Goal: Task Accomplishment & Management: Complete application form

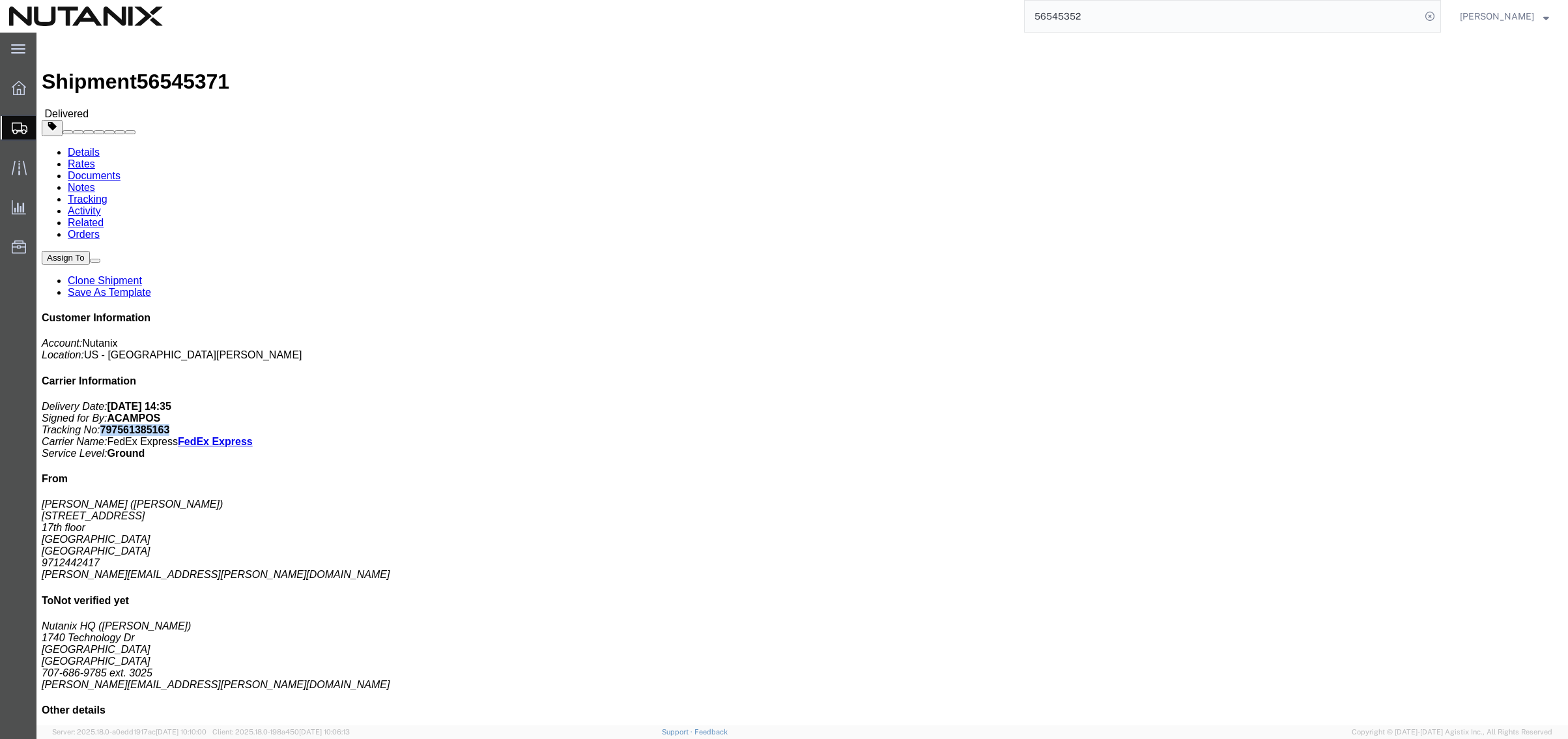
copy b "797561385163"
click link "Related"
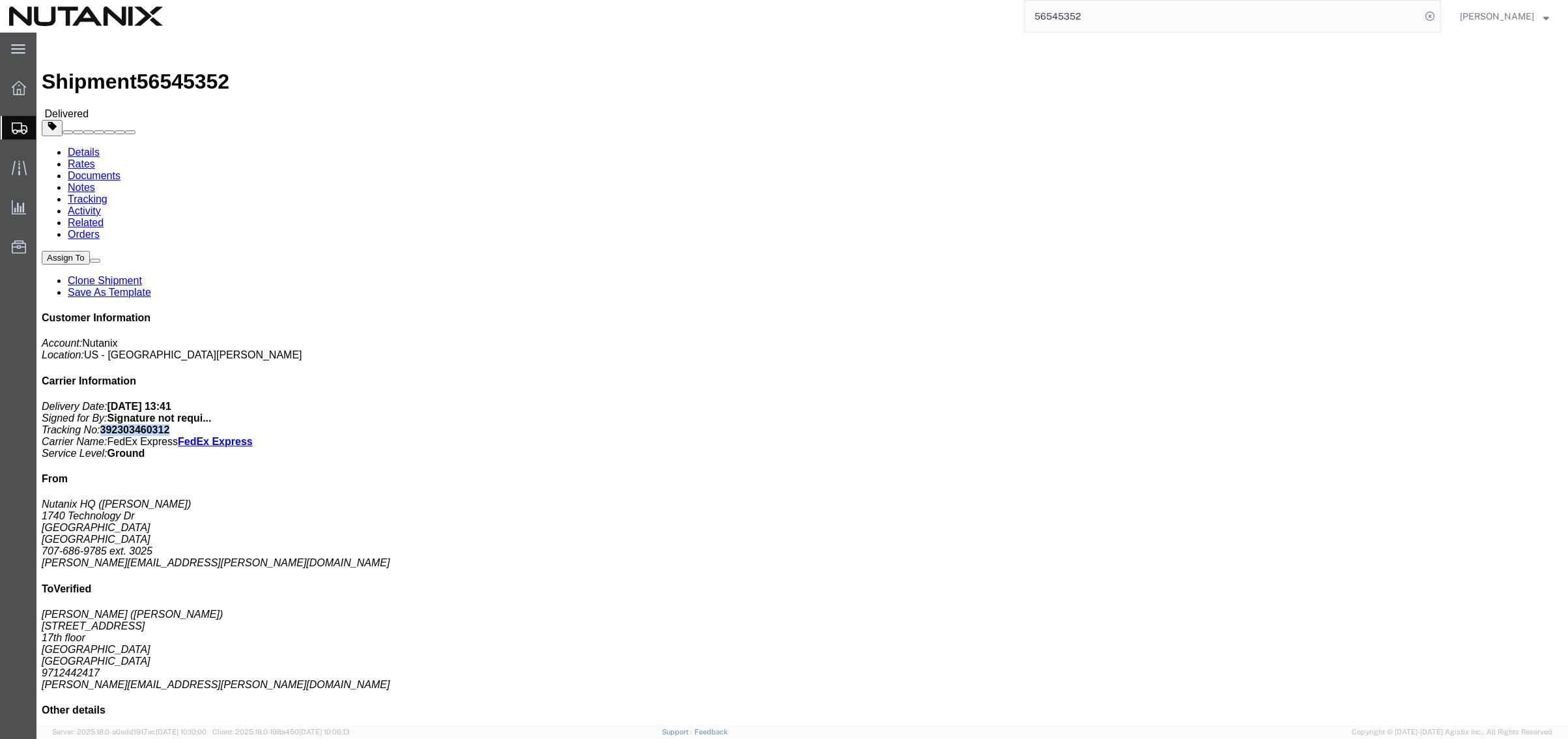
drag, startPoint x: 1399, startPoint y: 196, endPoint x: 1342, endPoint y: 195, distance: 57.0
click b "392303460312"
copy b "392303460312"
click at [0, 0] on span "Create from Template" at bounding box center [0, 0] width 0 height 0
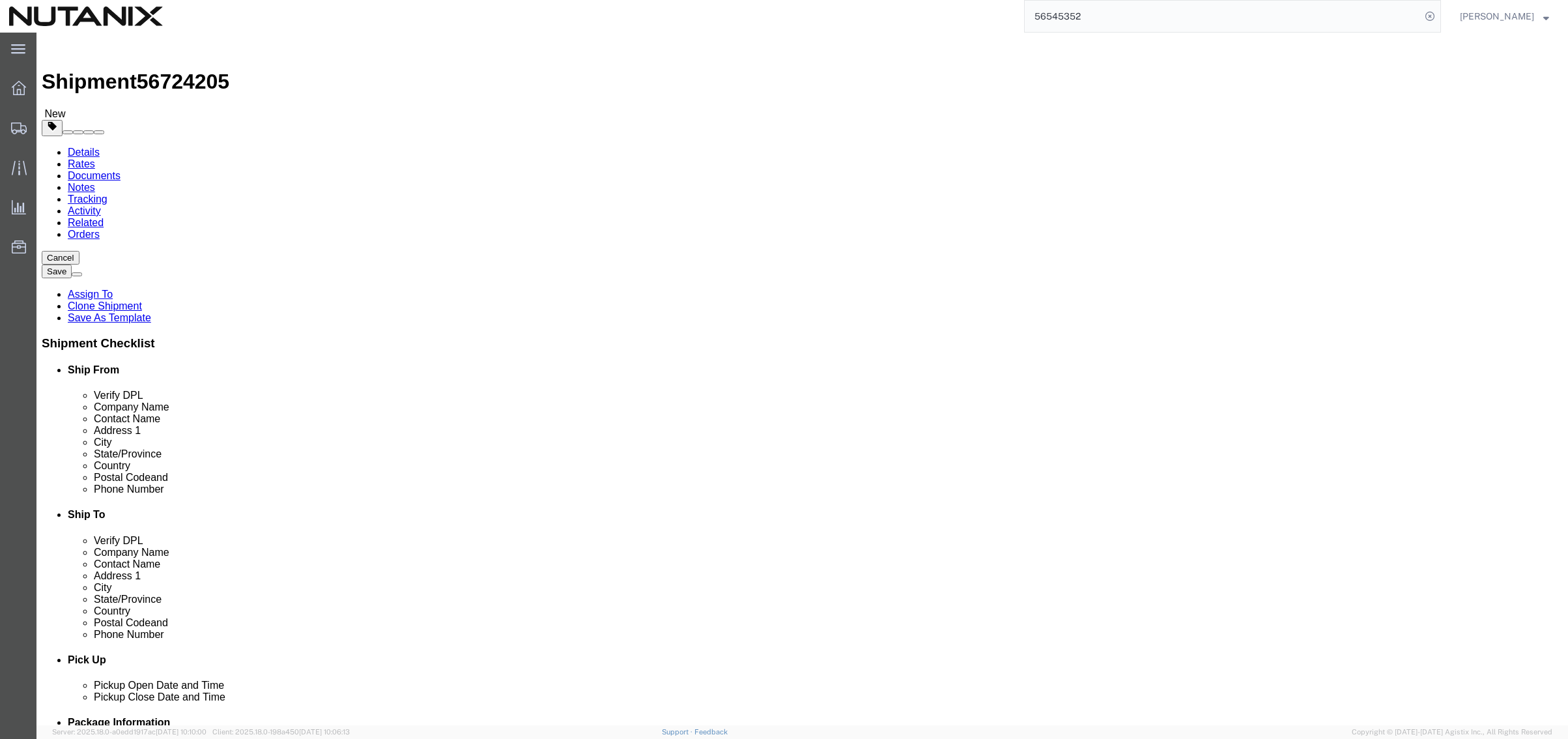
drag, startPoint x: 985, startPoint y: 243, endPoint x: 449, endPoint y: 250, distance: 536.0
click div "Company Name [PERSON_NAME]"
paste input "FedEx Office at The Cosmopolitan of [GEOGRAPHIC_DATA]"
type input "FedEx Office at The Cosmopolitan of [GEOGRAPHIC_DATA]"
drag, startPoint x: 979, startPoint y: 269, endPoint x: 703, endPoint y: 253, distance: 276.5
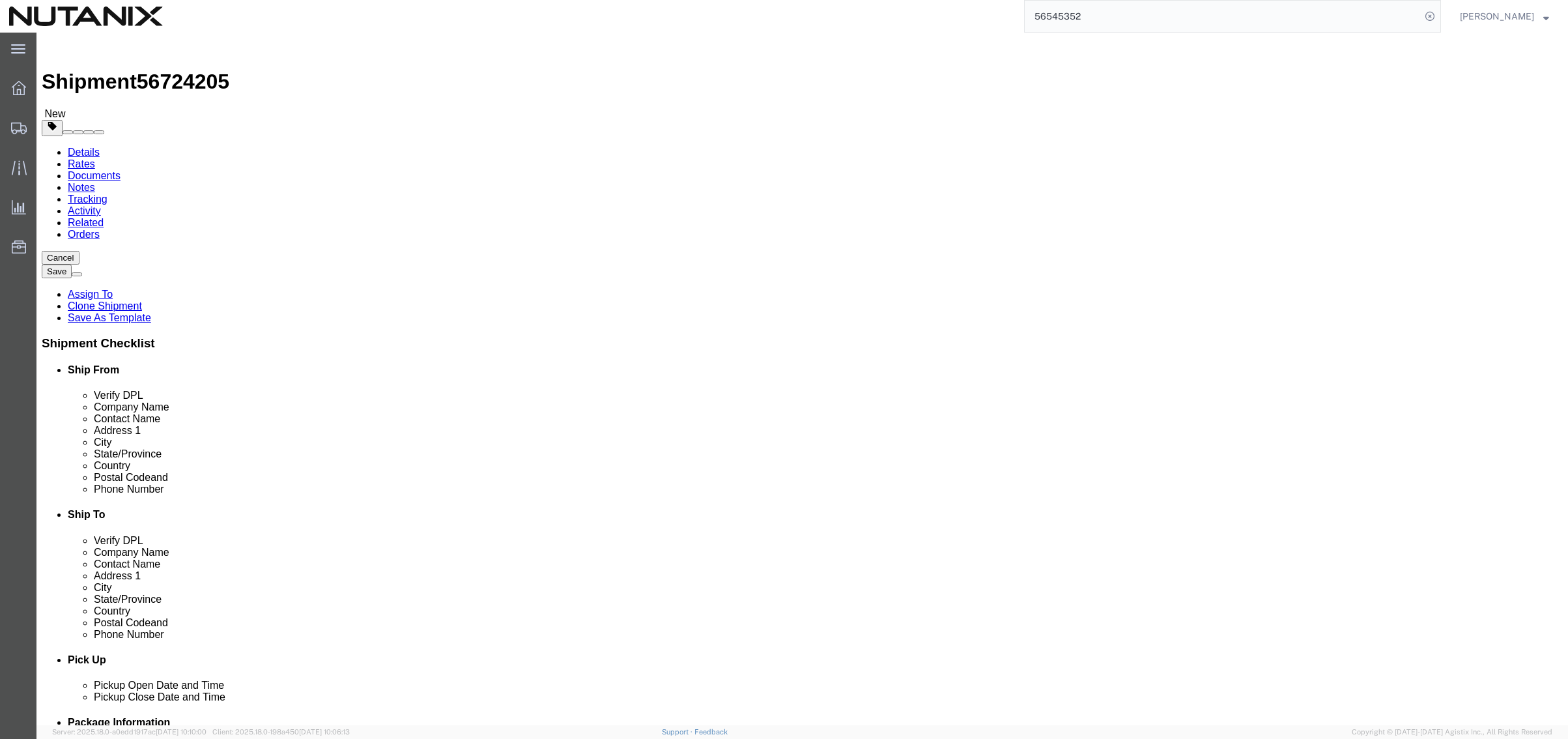
click div "Location Select Select My Profile Location [GEOGRAPHIC_DATA] - [GEOGRAPHIC_DATA…"
paste input "Nutanix [PHONE_NUMBER]"
type input "Nutanix [PHONE_NUMBER]"
drag, startPoint x: 953, startPoint y: 295, endPoint x: 620, endPoint y: 289, distance: 333.1
click div "Address [STREET_ADDRESS][PERSON_NAME]"
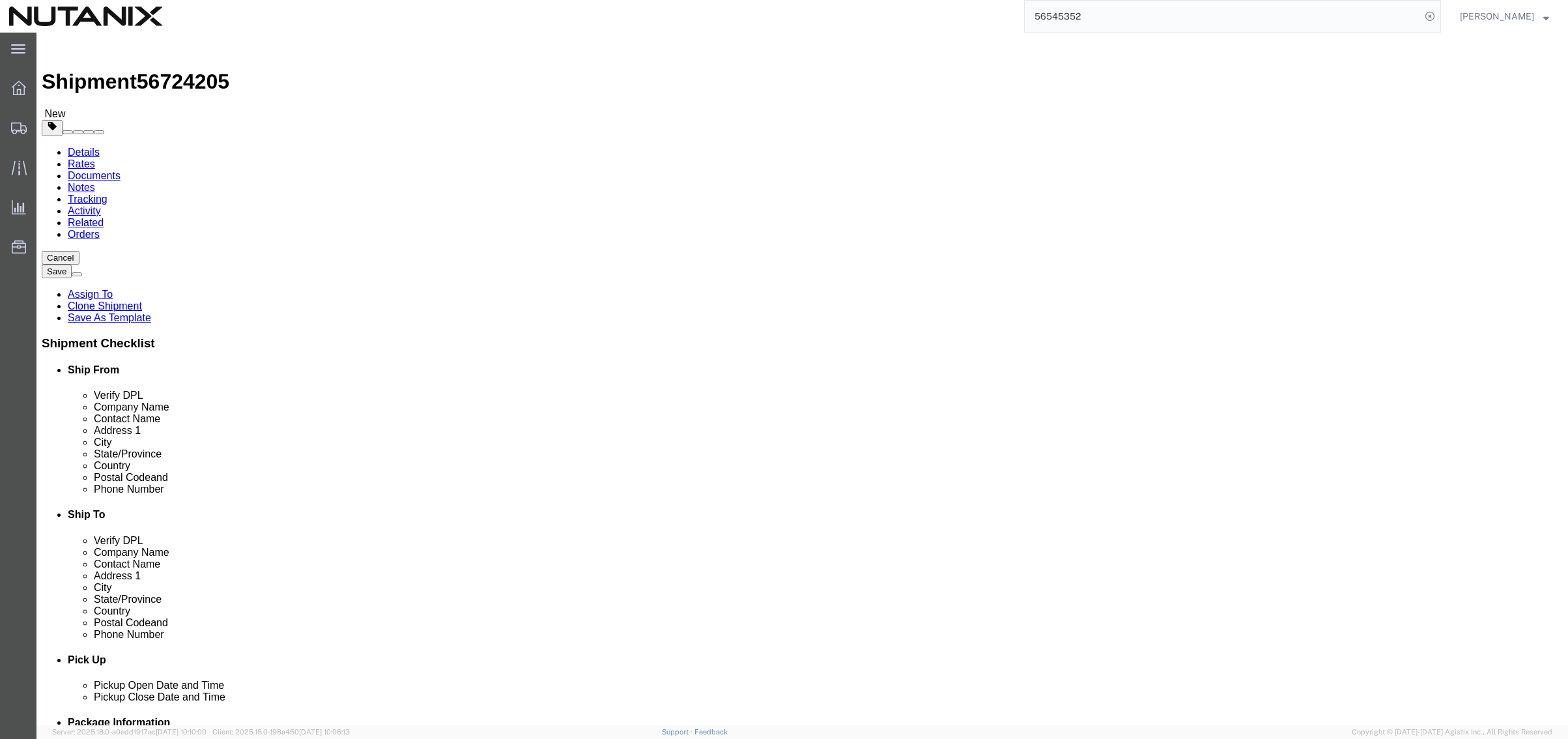
paste input "[STREET_ADDRESS]"
type input "[STREET_ADDRESS]"
drag, startPoint x: 936, startPoint y: 348, endPoint x: 542, endPoint y: 331, distance: 394.4
click div "Ship From Location Location Select Select My Profile Location [GEOGRAPHIC_DATA]…"
paste input "[GEOGRAPHIC_DATA]"
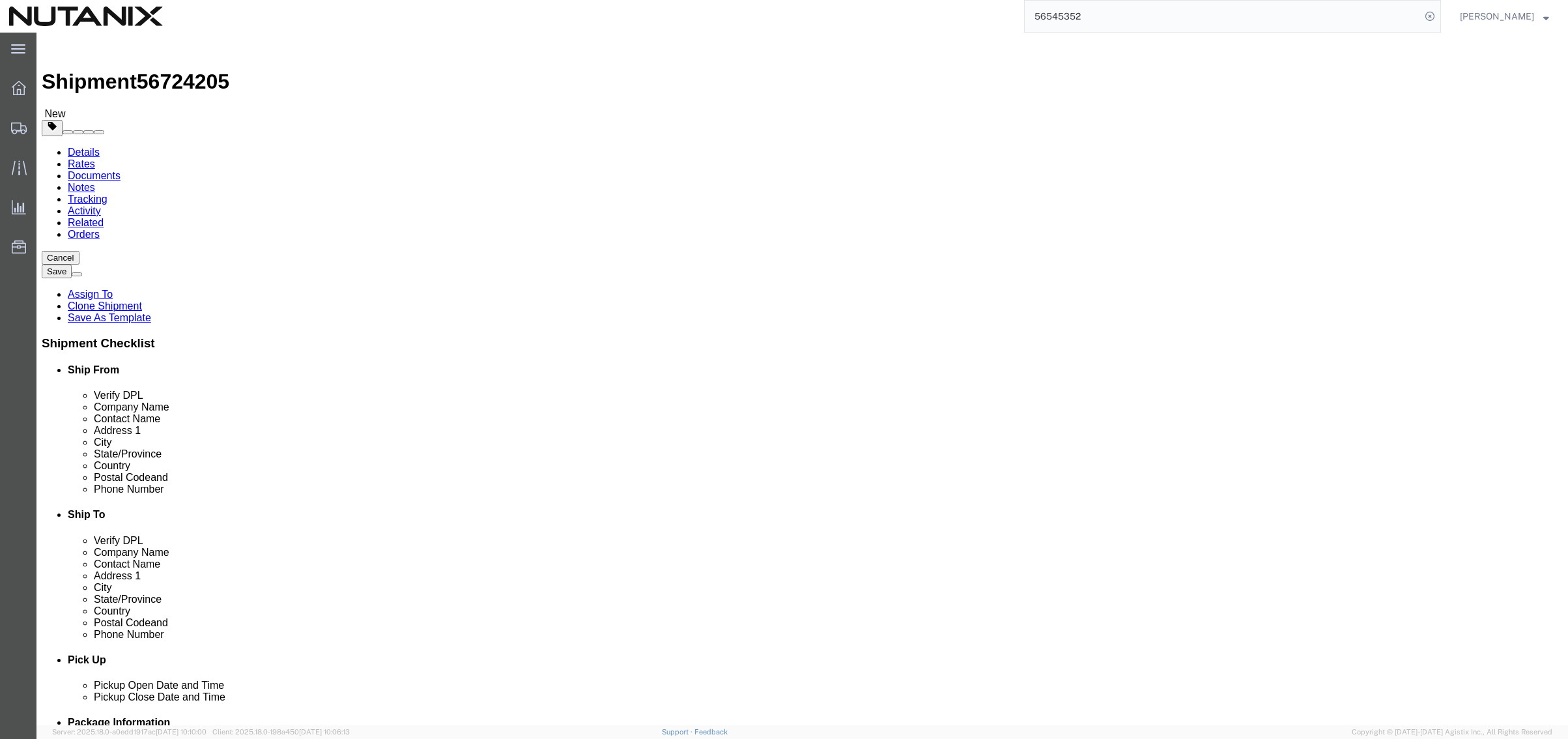
type input "[GEOGRAPHIC_DATA]"
drag, startPoint x: 933, startPoint y: 419, endPoint x: 558, endPoint y: 423, distance: 375.0
click div "Postal Code 95661"
paste input "89109"
type input "89109"
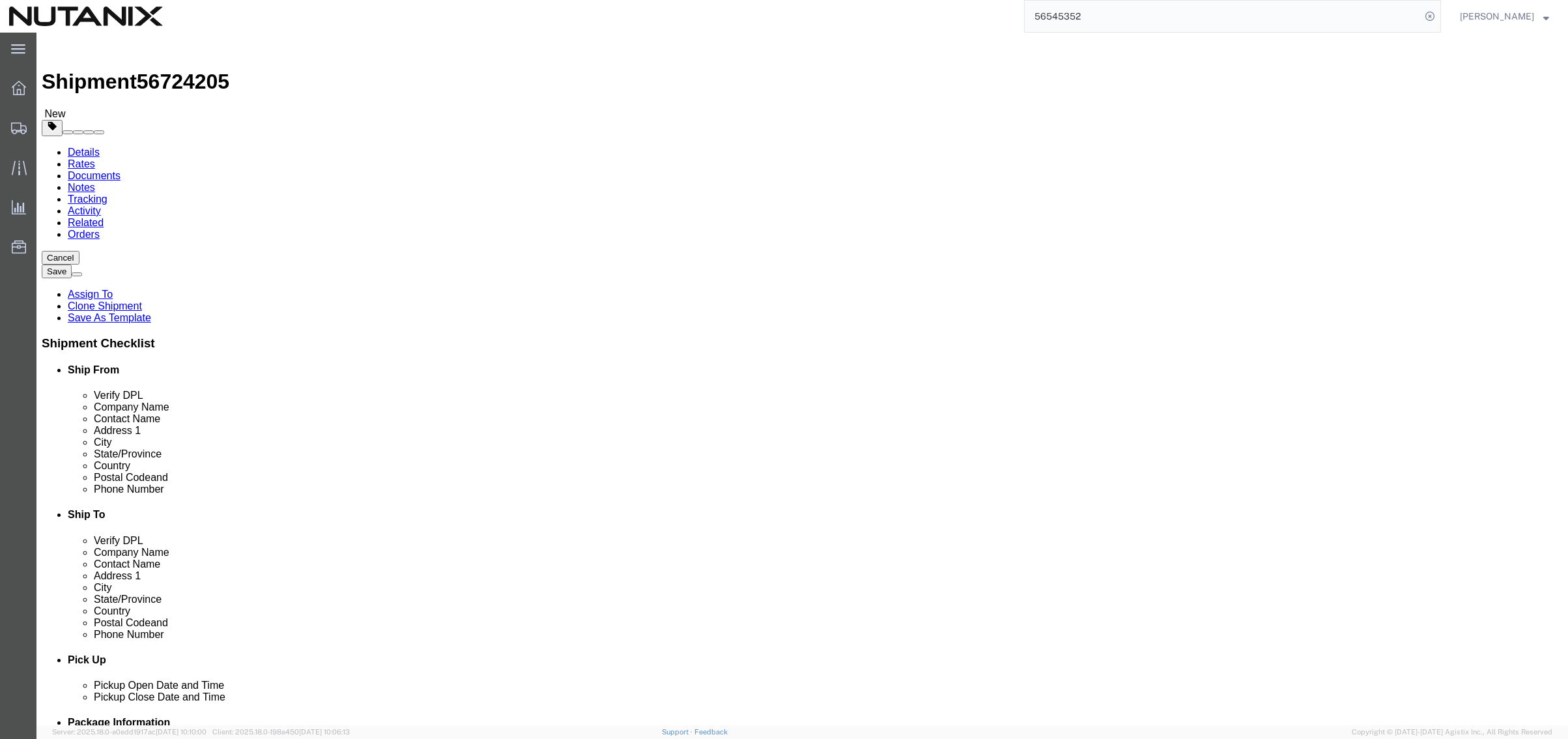
click input "Nutanix [PHONE_NUMBER]"
paste input "Omnissa ONE"
click input "Nutanix [PHONE_NUMBER] Omnissa ONE"
type input "Nutanix [PHONE_NUMBER]/Omnissa ONE"
click div "Pickup Date and Time"
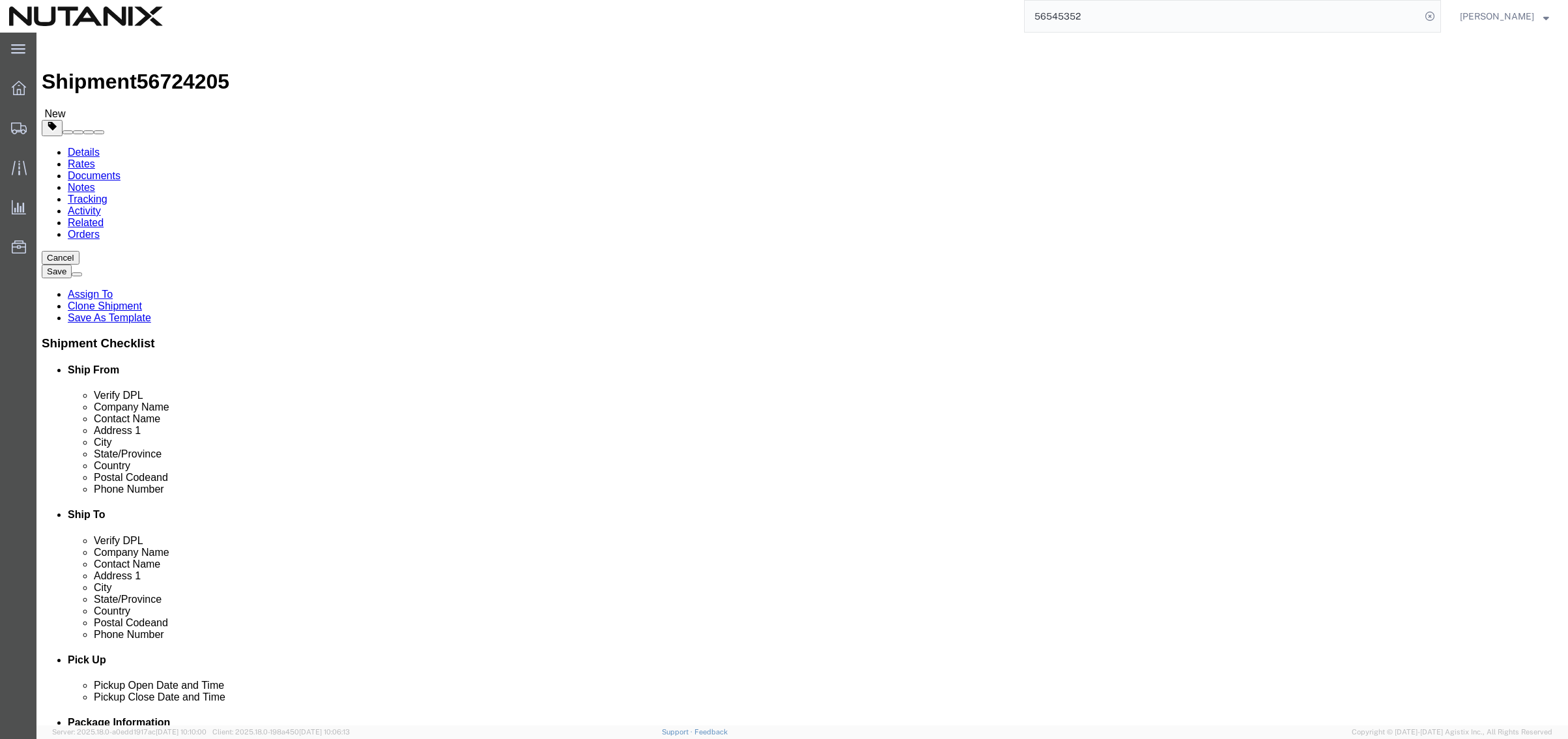
drag, startPoint x: 972, startPoint y: 450, endPoint x: 680, endPoint y: 450, distance: 292.0
click div "Phone Number [PHONE_NUMBER]"
paste input "[PHONE_NUMBER]"
type input "[PHONE_NUMBER]"
drag, startPoint x: 1034, startPoint y: 465, endPoint x: 663, endPoint y: 475, distance: 371.1
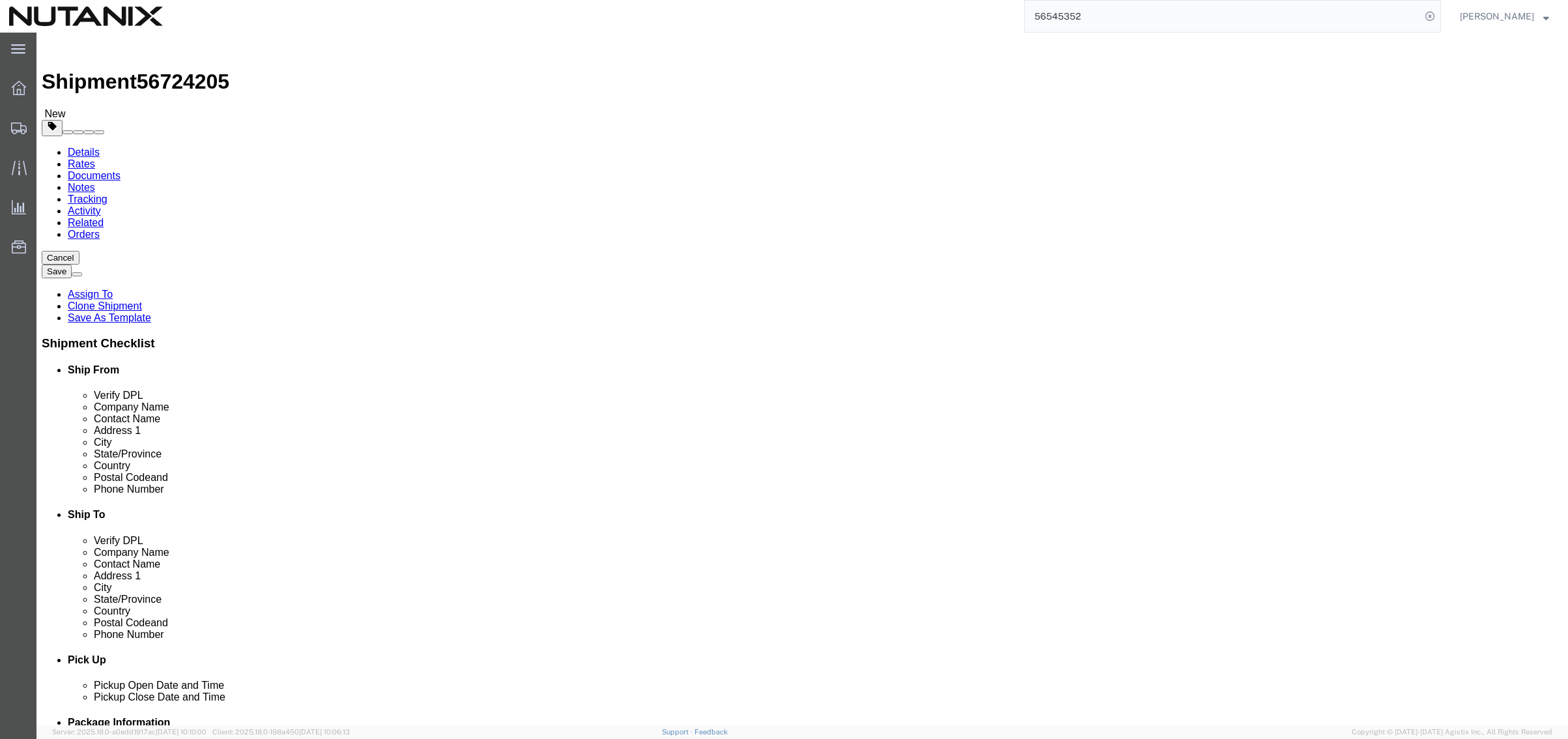
click div "Location Select Select My Profile Location [GEOGRAPHIC_DATA] - [GEOGRAPHIC_DATA…"
checkbox input "false"
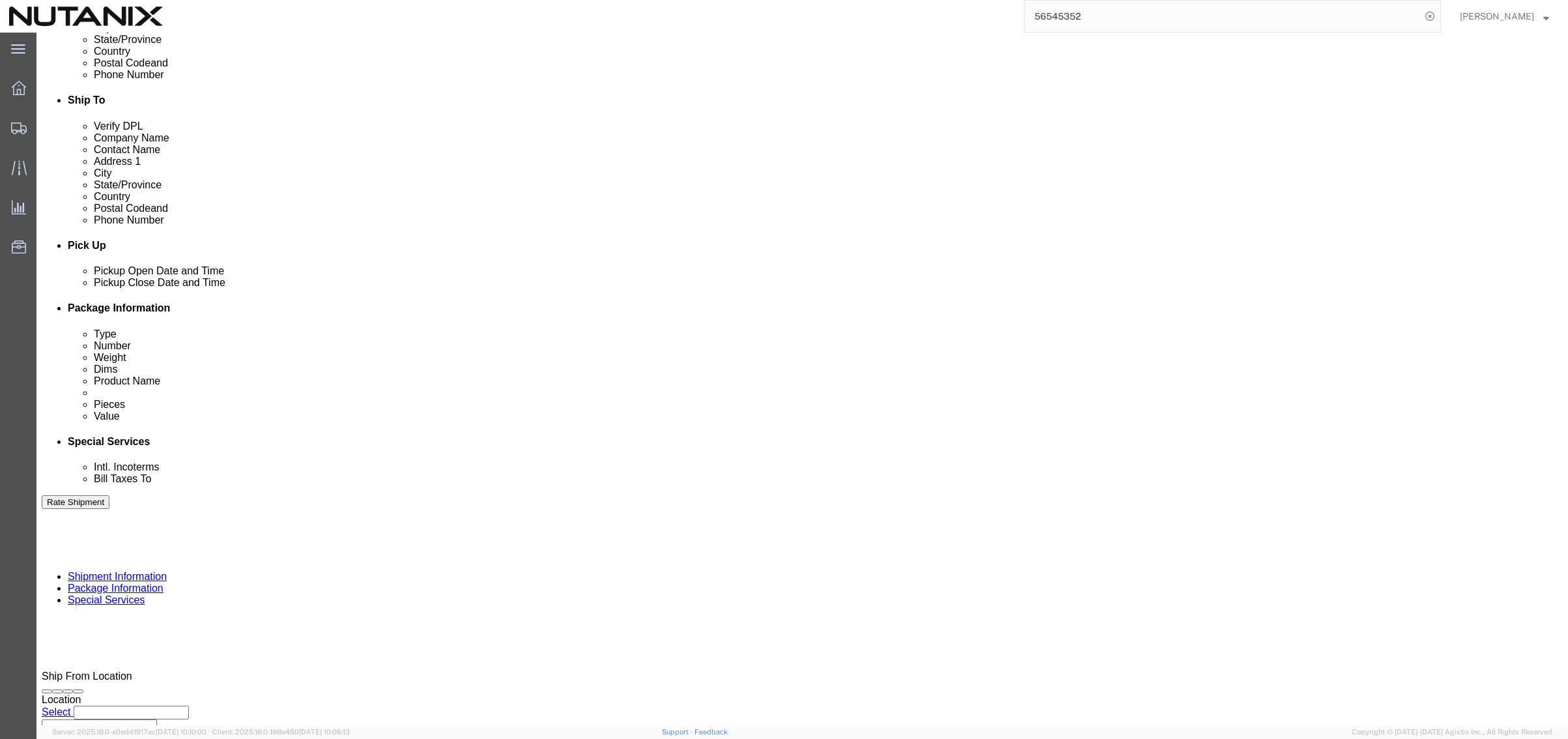
scroll to position [427, 0]
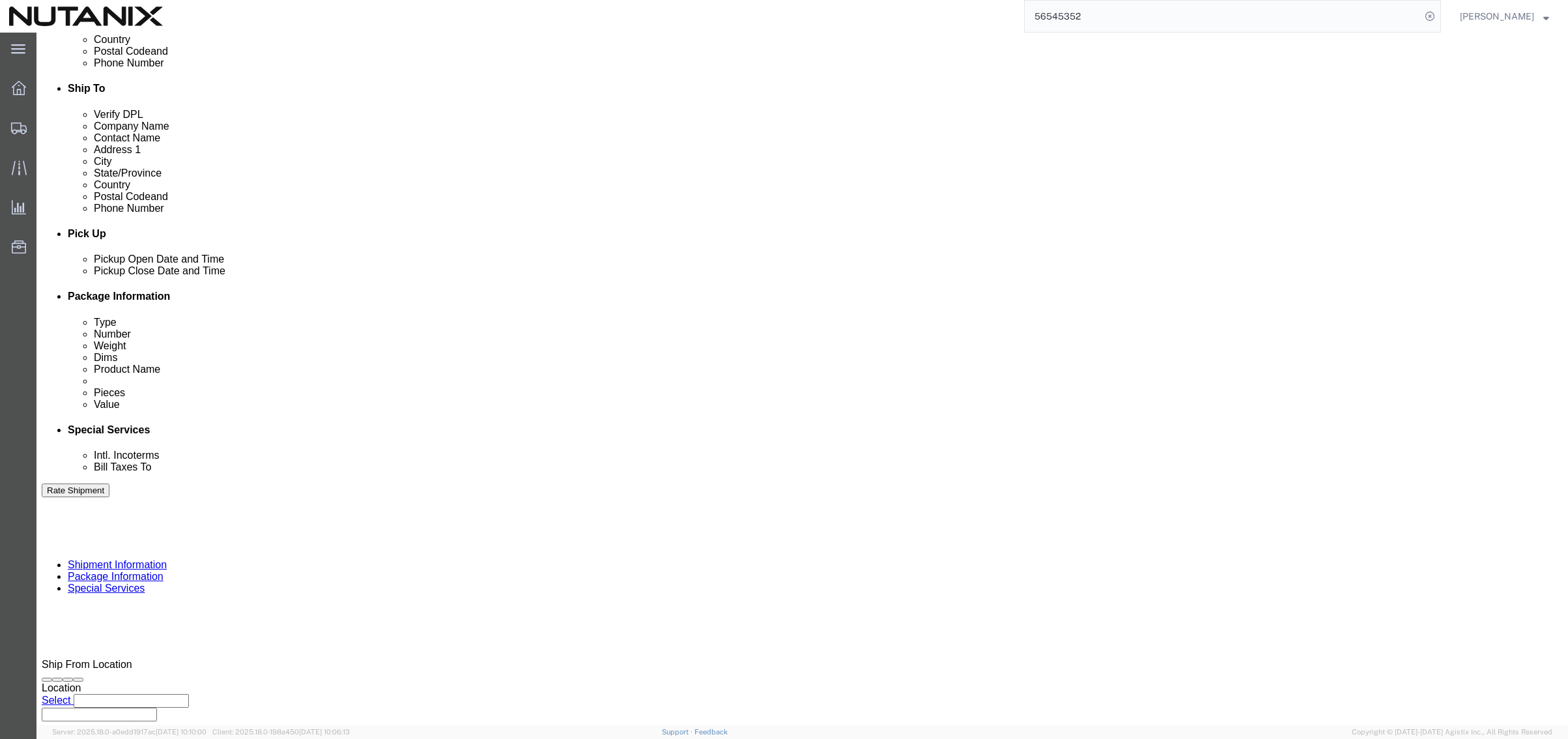
click button "Continue"
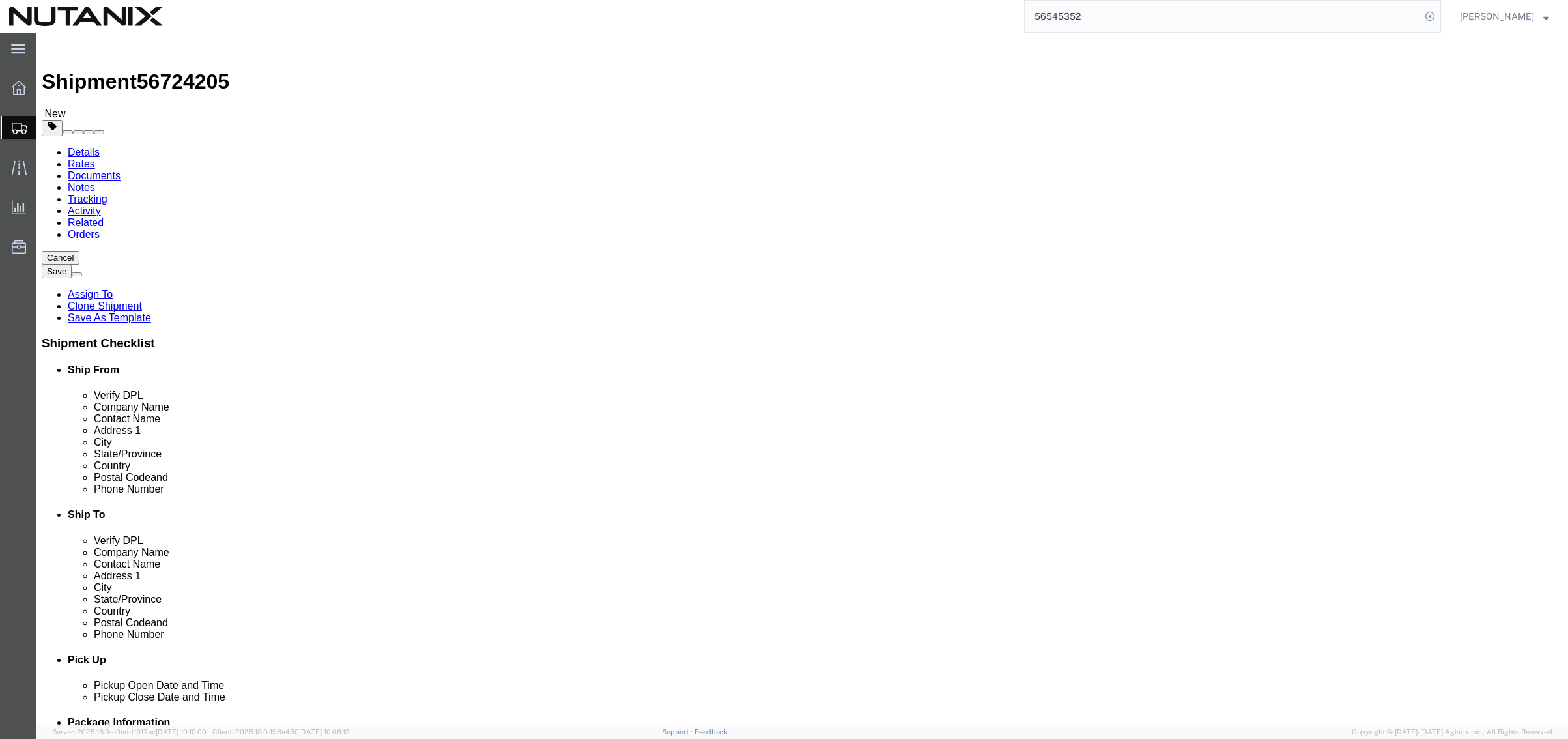
drag, startPoint x: 265, startPoint y: 280, endPoint x: 153, endPoint y: 266, distance: 112.9
click div "Package Type Select Envelope Large Box Medium Box PAK Rack Small Box Tube Your …"
type input "20"
type input "10"
type input "4"
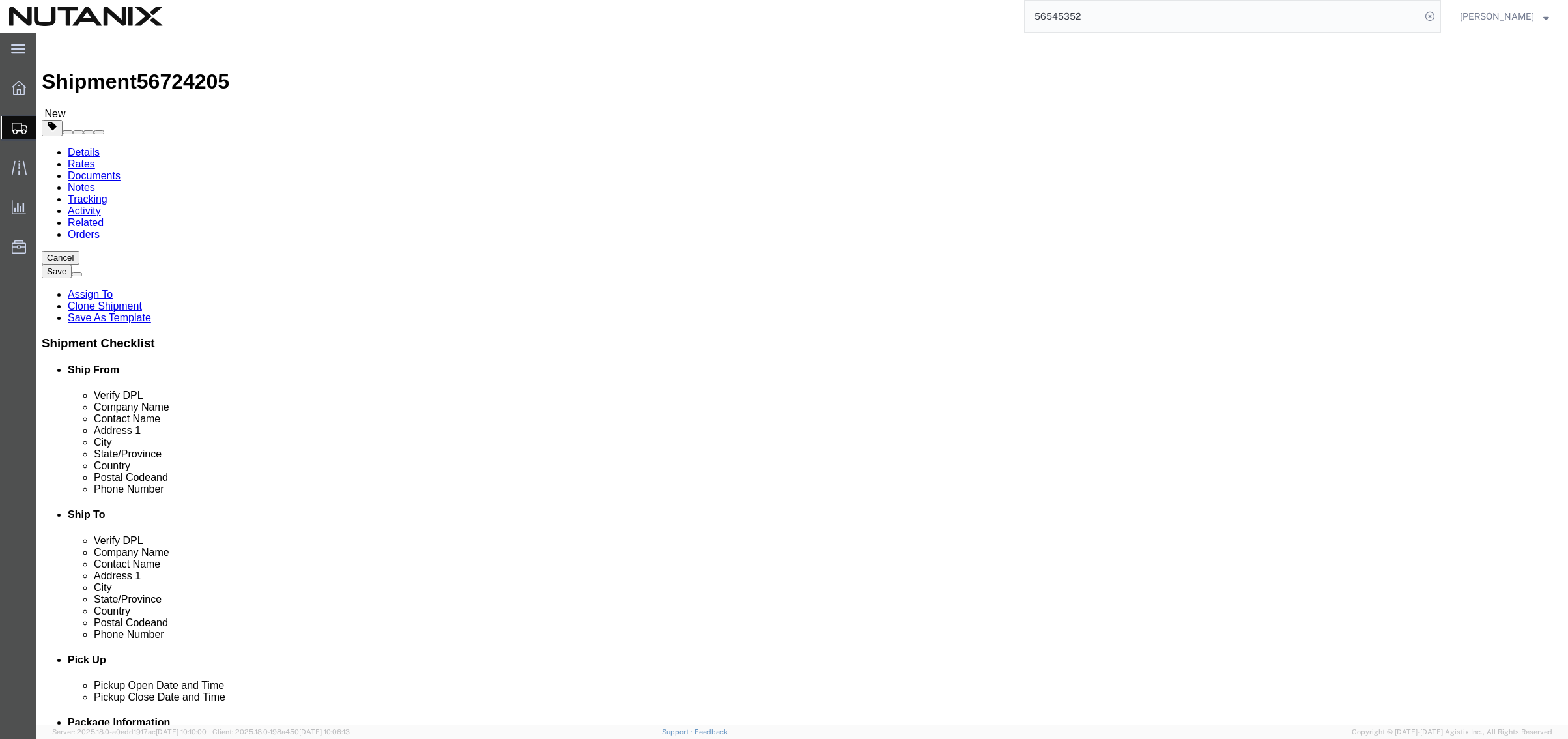
type input "7"
click dd "1000.00 USD"
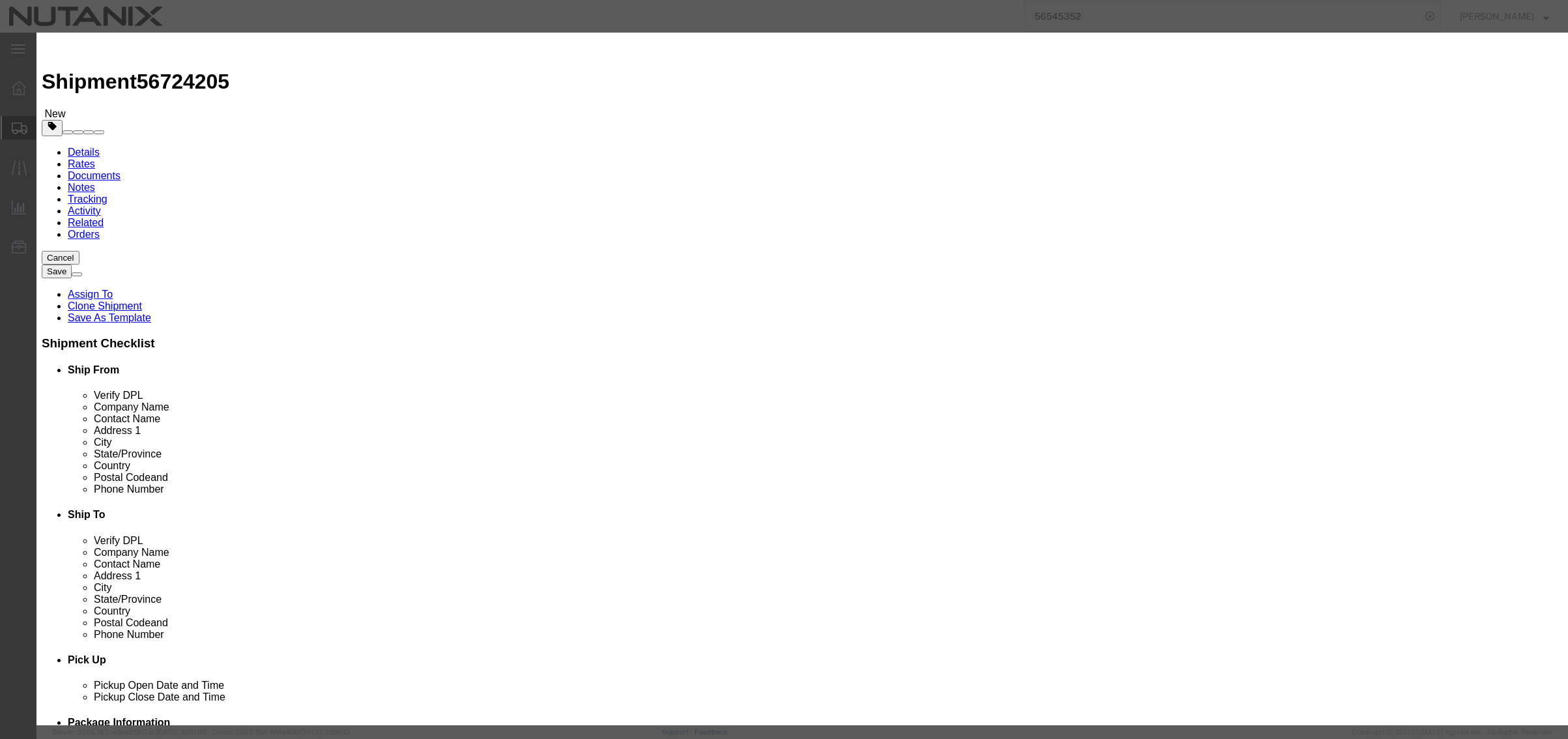
click button "Save & Close"
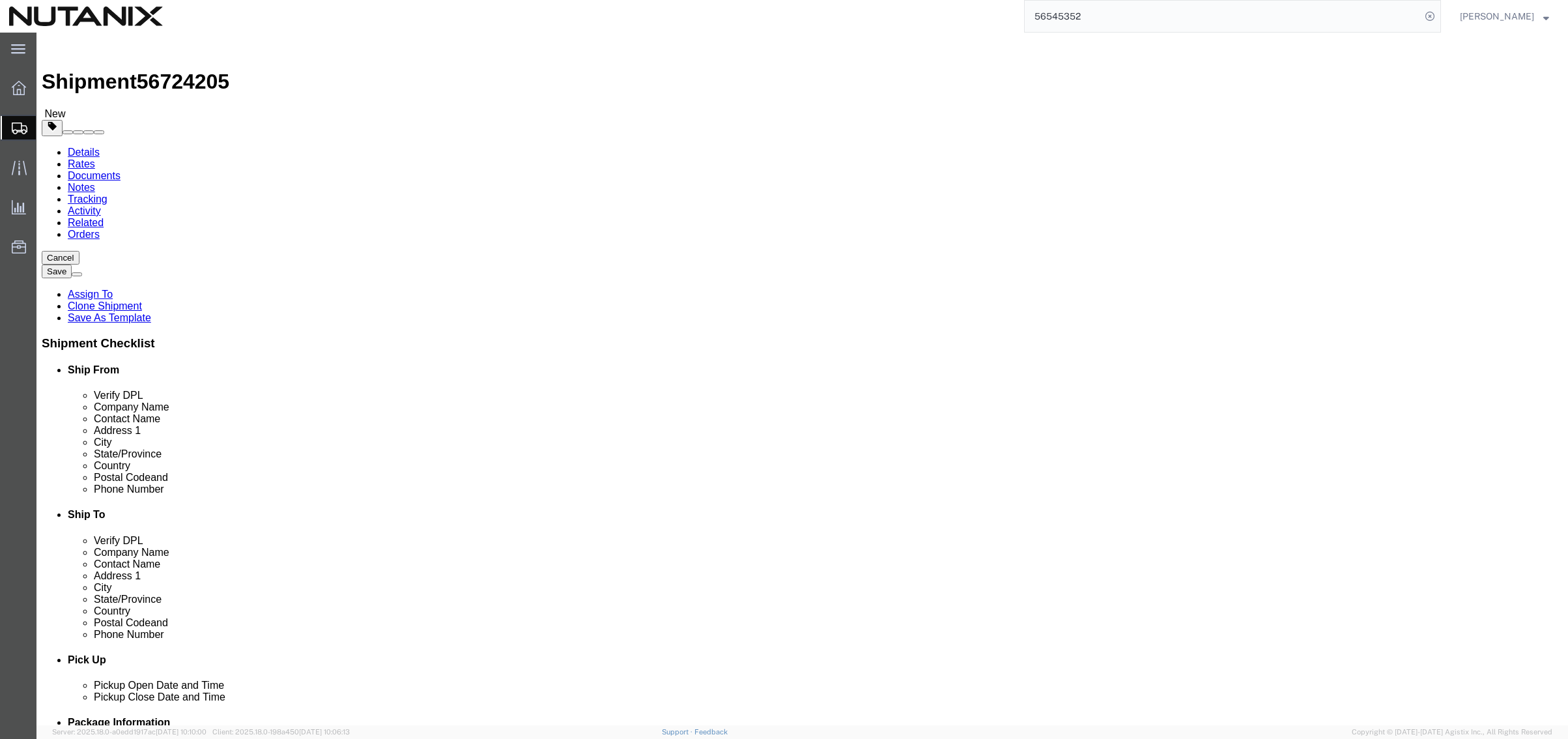
click span
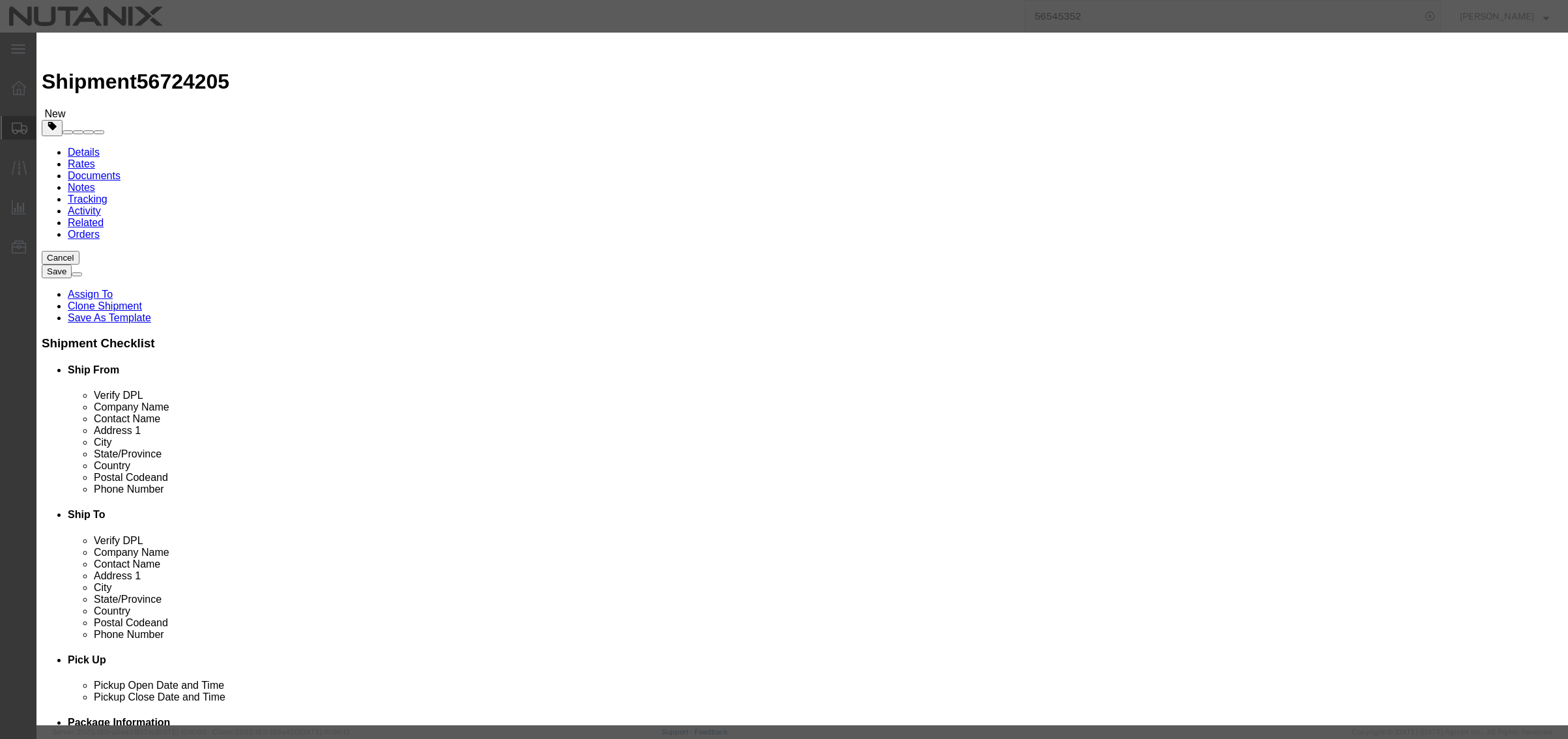
click input "text"
type input "IT Accessories"
type input "1"
type input "50"
select select "USD"
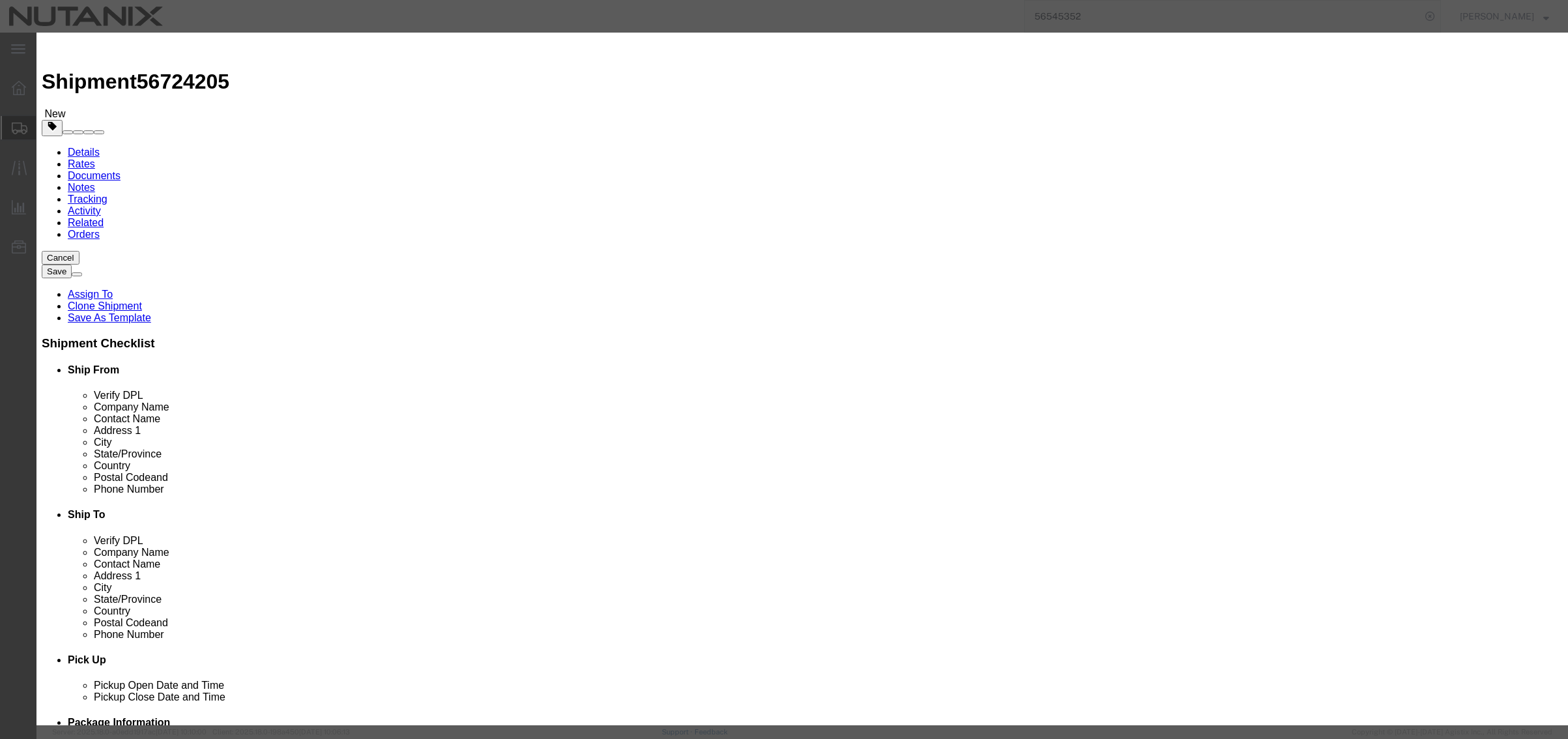
click button "Save & Close"
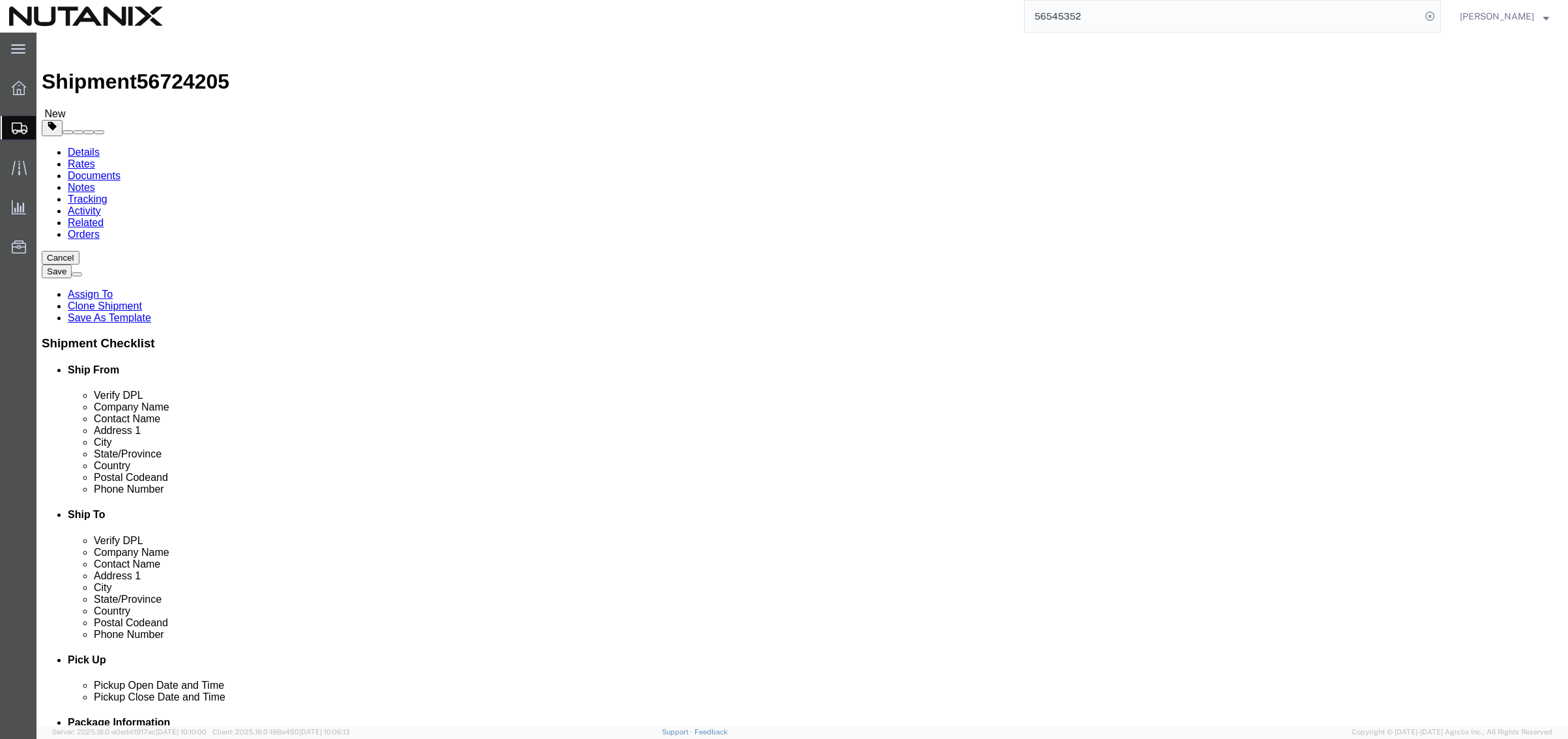
click button "Continue"
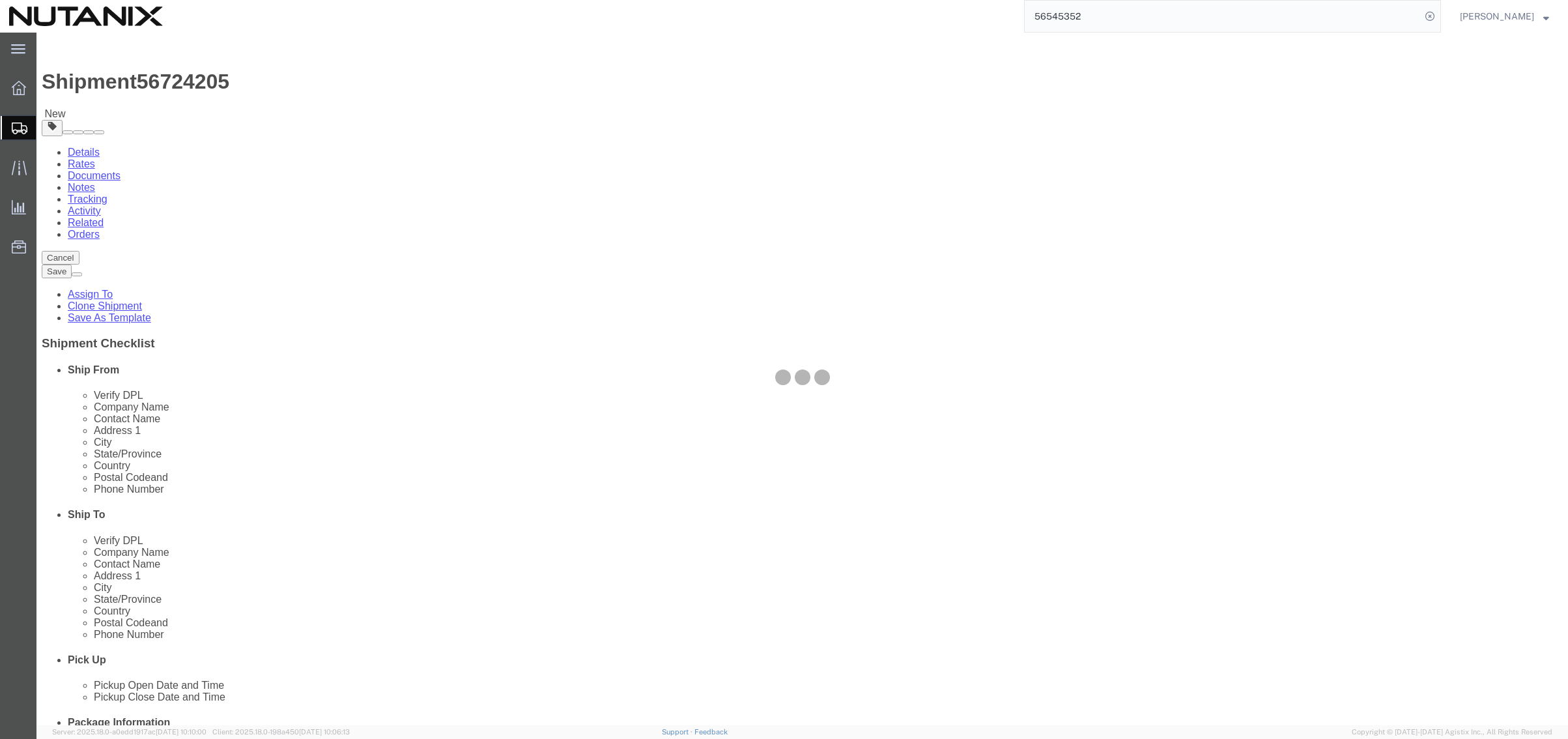
select select
select select "COSTCENTER"
select select "59652"
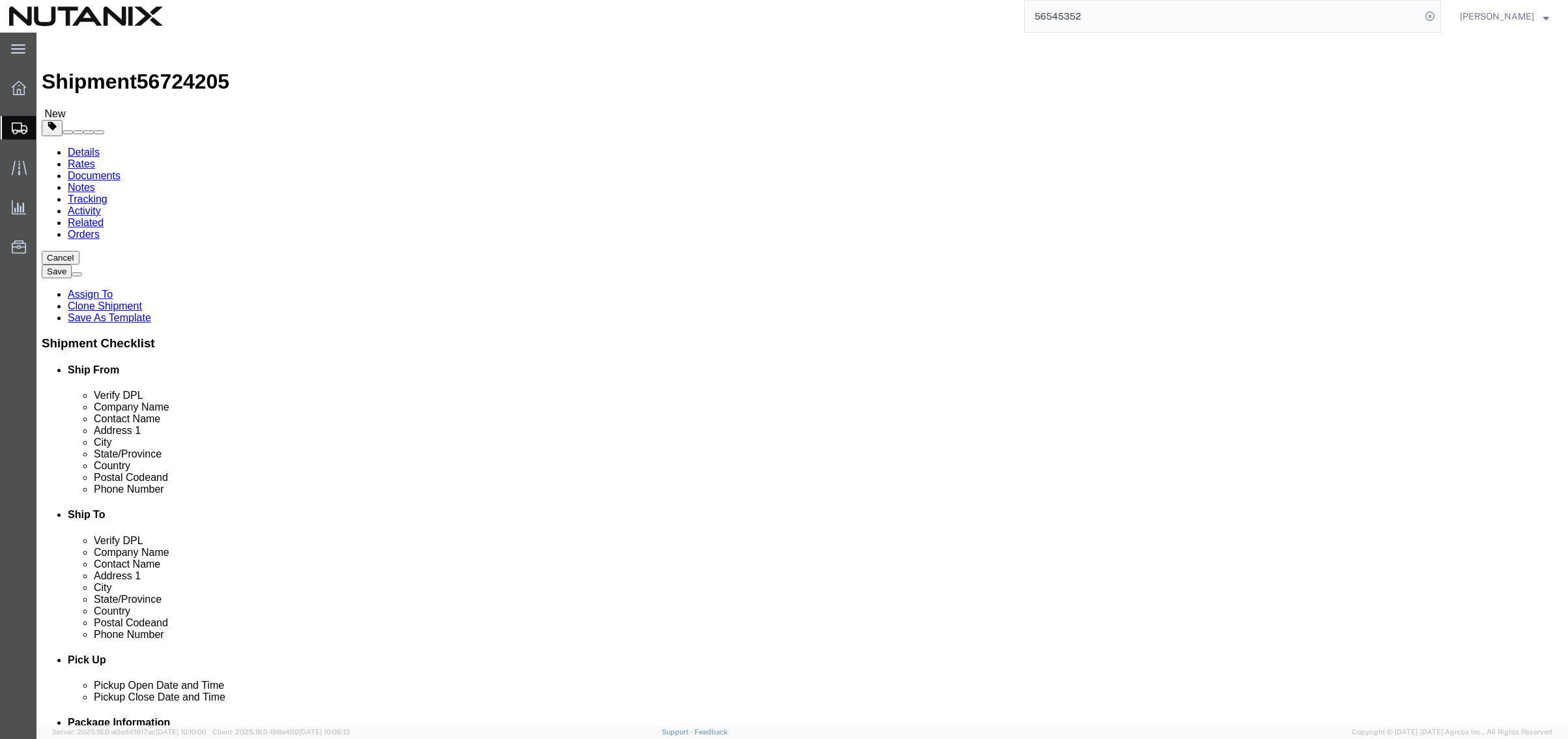
click select "Select Adult Signature Required Direct Signature Required No Signature Required…"
select select
click select "Select Adult Signature Required Direct Signature Required No Signature Required…"
select select "12"
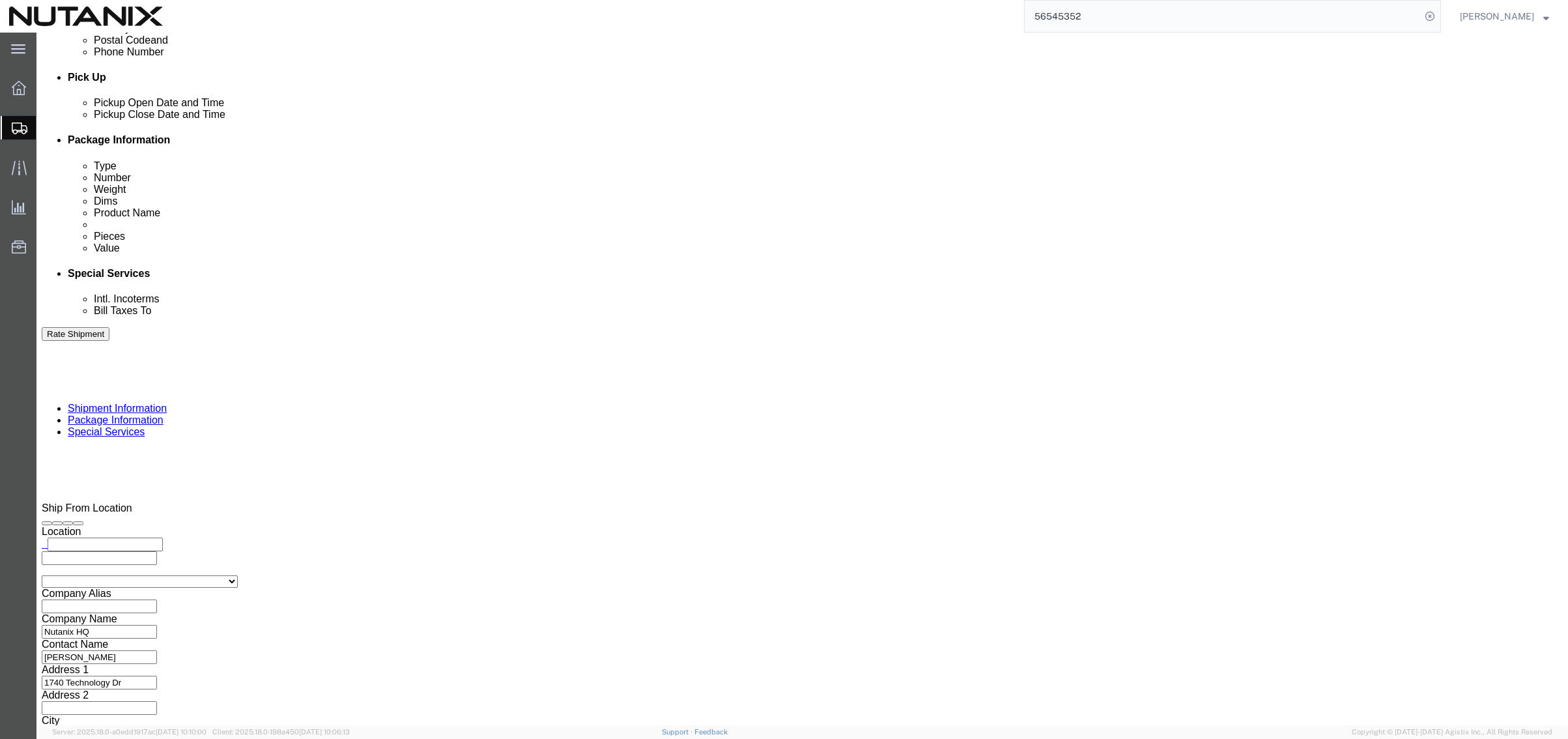
scroll to position [587, 0]
click button "Rate Shipment"
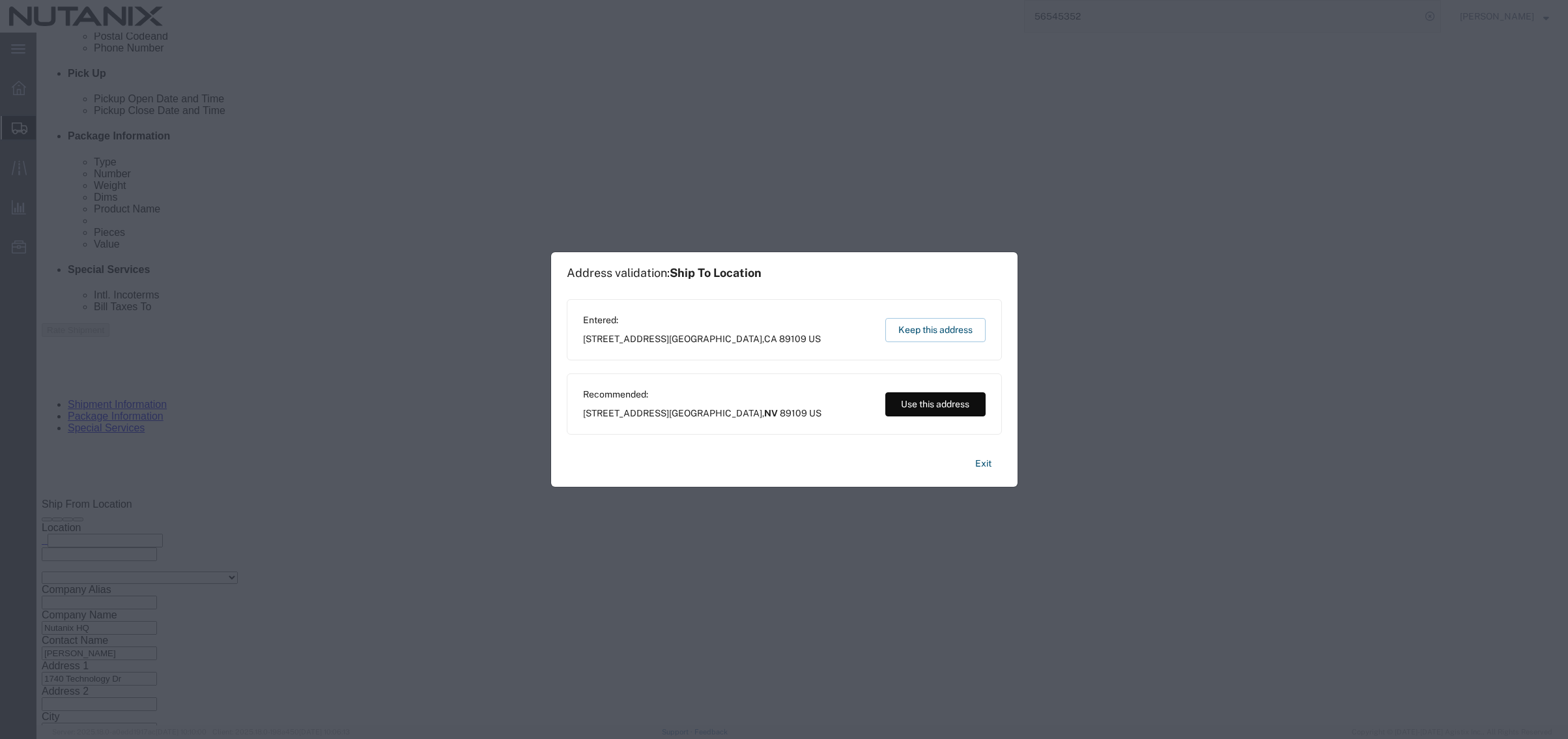
click at [944, 403] on button "Use this address" at bounding box center [935, 404] width 101 height 24
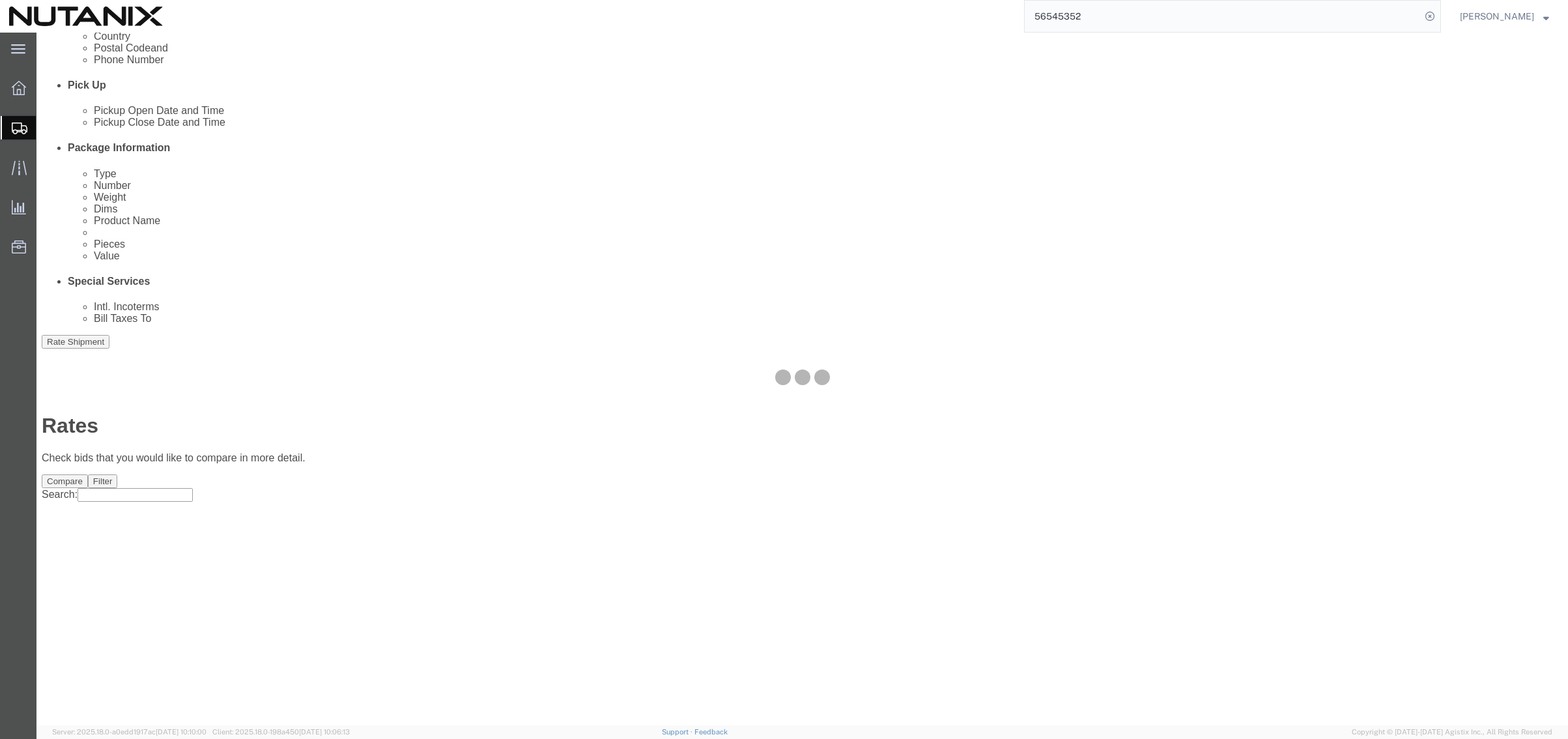
scroll to position [0, 0]
